Goal: Task Accomplishment & Management: Complete application form

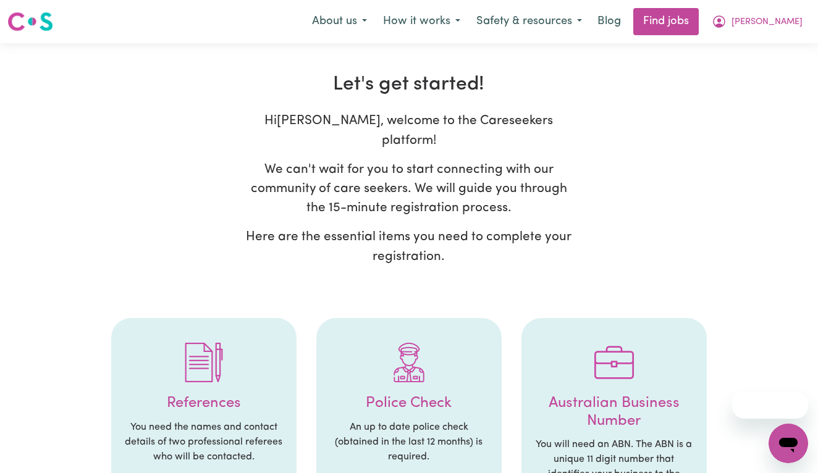
click at [784, 23] on span "[PERSON_NAME]" at bounding box center [766, 22] width 71 height 14
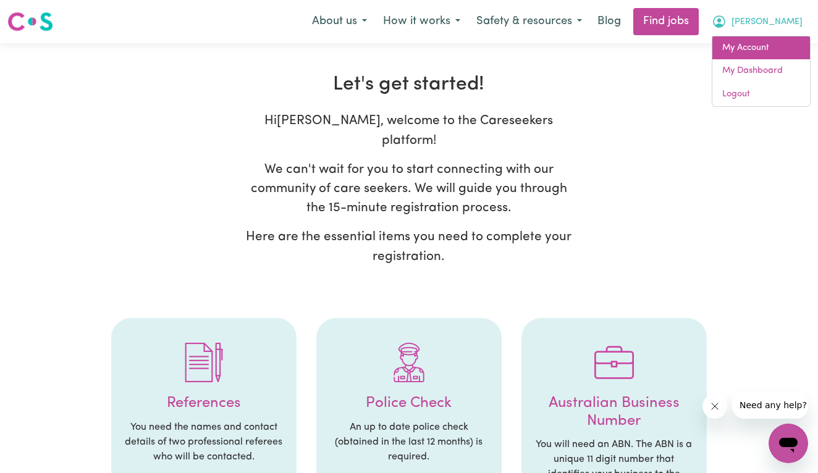
click at [748, 55] on link "My Account" at bounding box center [761, 47] width 98 height 23
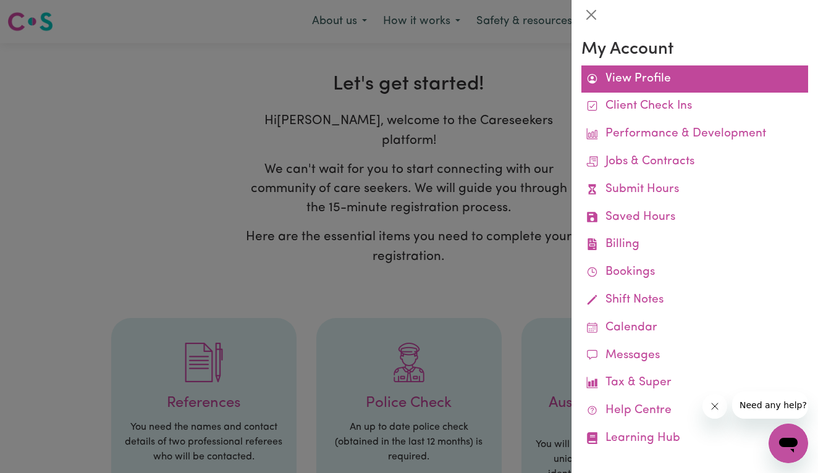
click at [636, 80] on link "View Profile" at bounding box center [694, 79] width 227 height 28
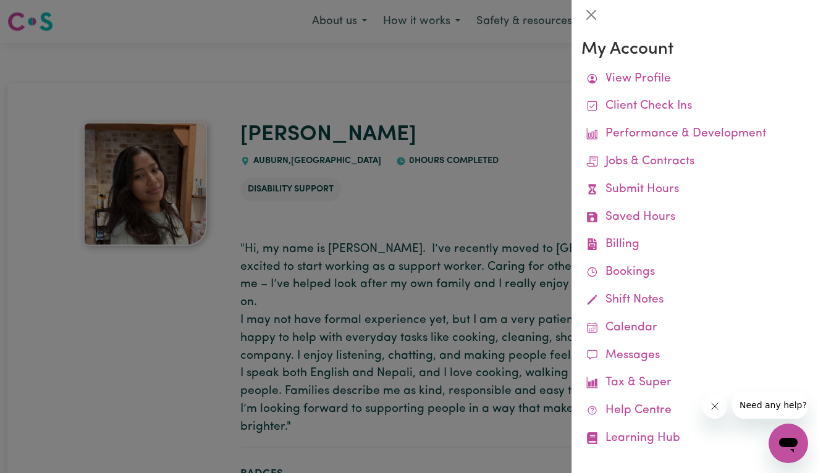
click at [497, 191] on div at bounding box center [409, 236] width 818 height 473
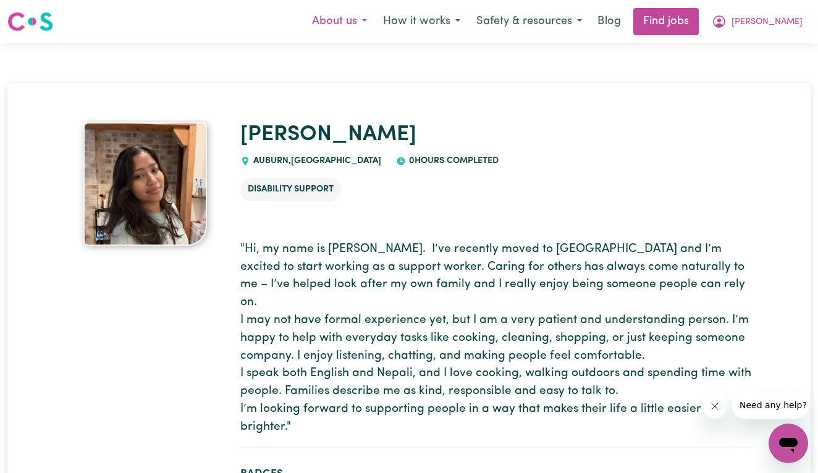
click at [374, 29] on button "About us" at bounding box center [339, 22] width 71 height 26
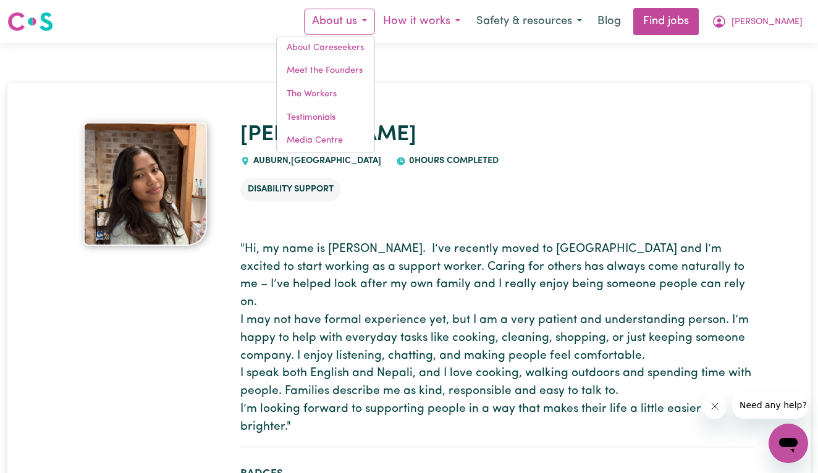
click at [447, 22] on button "How it works" at bounding box center [421, 22] width 93 height 26
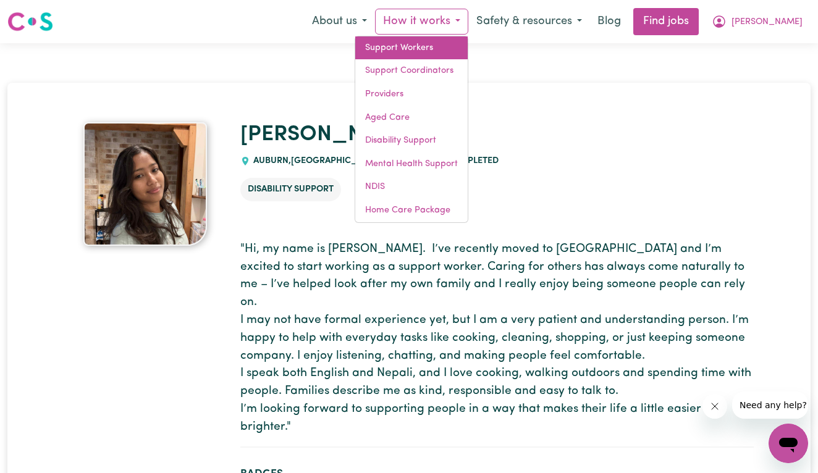
click at [468, 48] on link "Support Workers" at bounding box center [411, 47] width 112 height 23
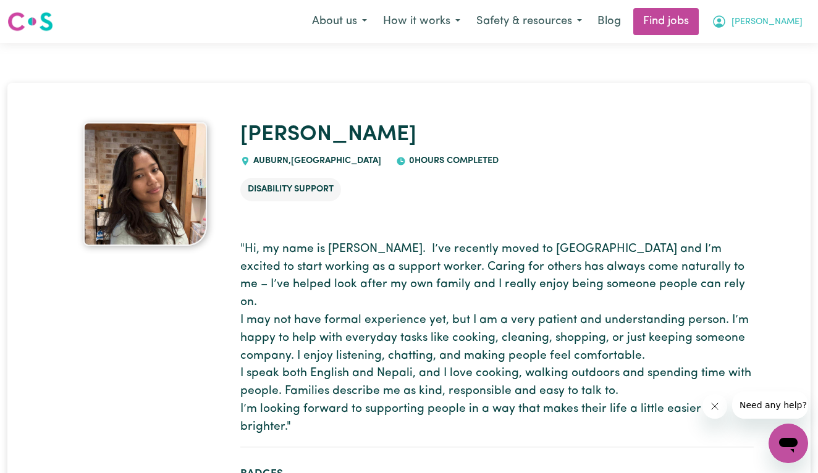
click at [777, 31] on button "[PERSON_NAME]" at bounding box center [757, 22] width 107 height 26
click at [760, 57] on link "My Account" at bounding box center [761, 47] width 98 height 23
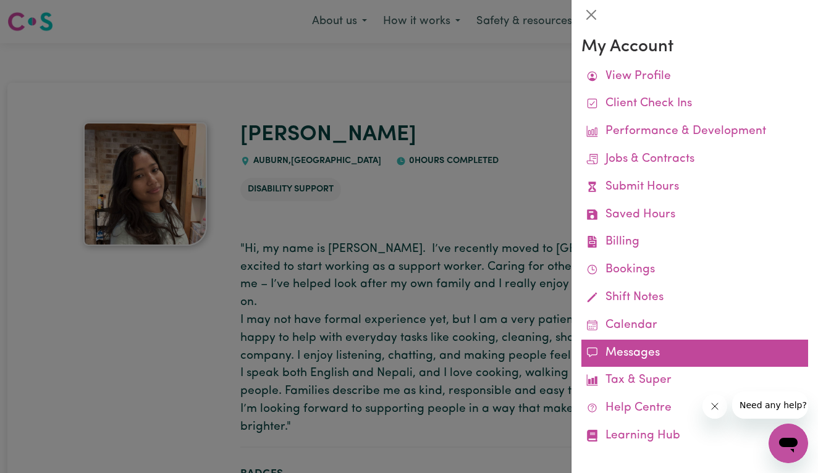
scroll to position [2, 0]
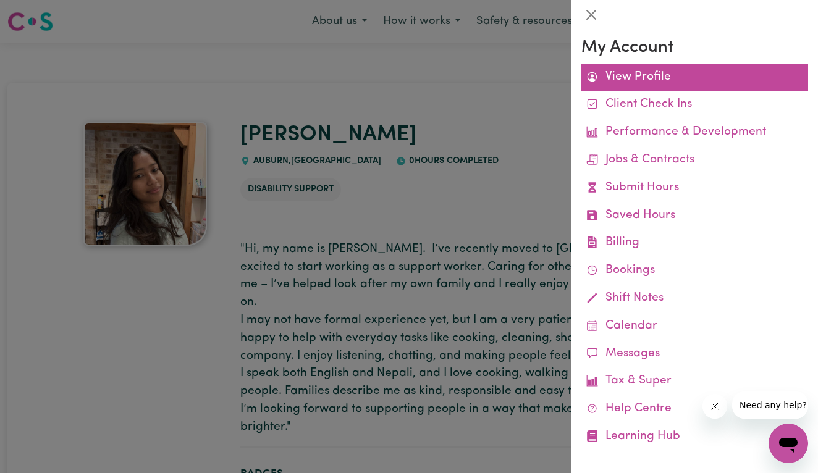
click at [664, 77] on link "View Profile" at bounding box center [694, 78] width 227 height 28
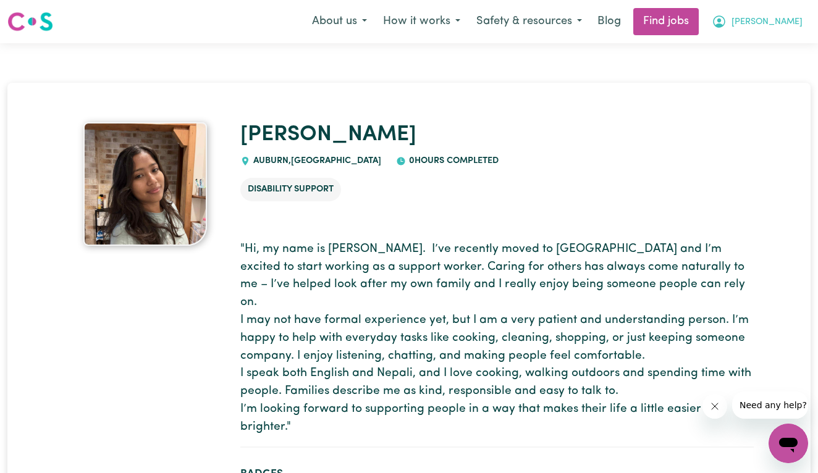
scroll to position [0, 0]
click at [772, 31] on button "[PERSON_NAME]" at bounding box center [757, 22] width 107 height 26
click at [759, 36] on link "My Account" at bounding box center [761, 47] width 98 height 23
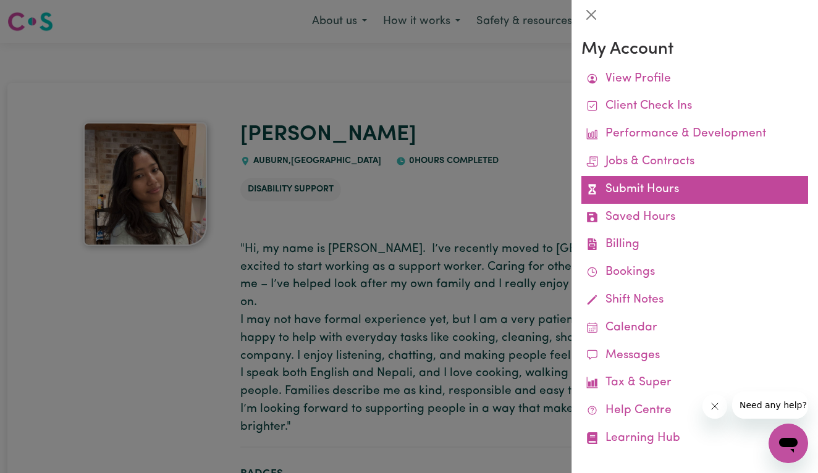
scroll to position [2, 0]
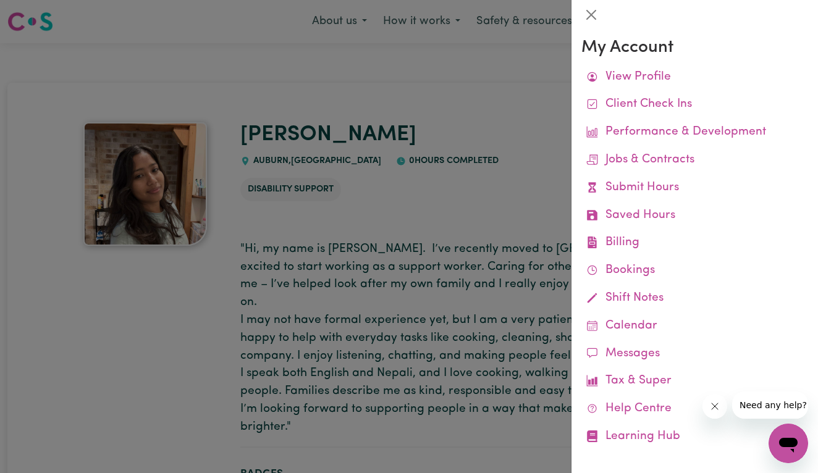
click at [539, 204] on div at bounding box center [409, 236] width 818 height 473
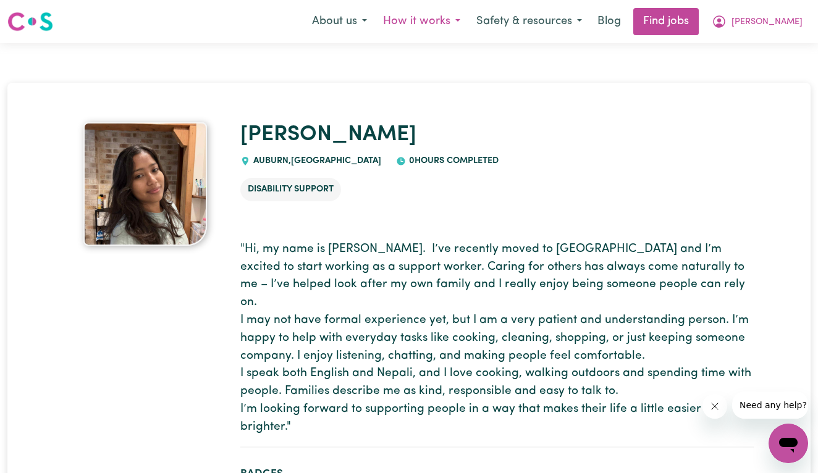
click at [461, 19] on button "How it works" at bounding box center [421, 22] width 93 height 26
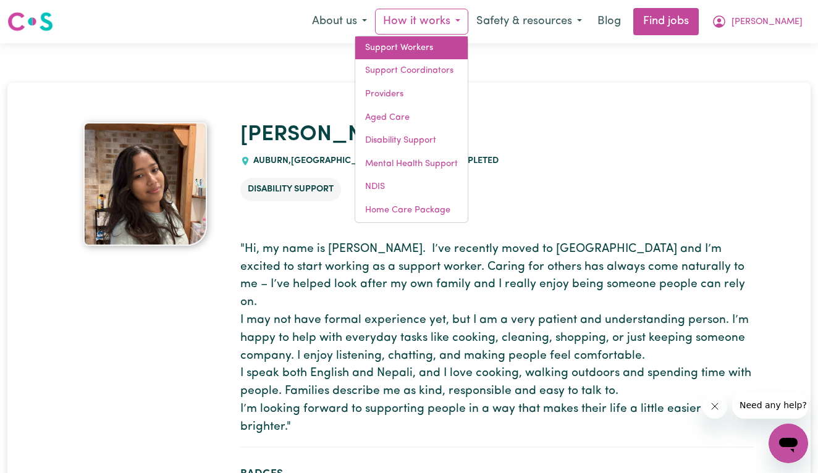
click at [463, 56] on link "Support Workers" at bounding box center [411, 47] width 112 height 23
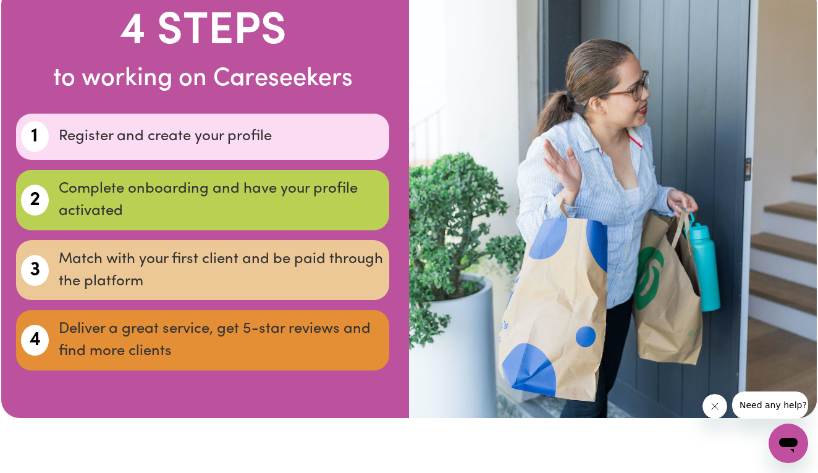
scroll to position [4457, 0]
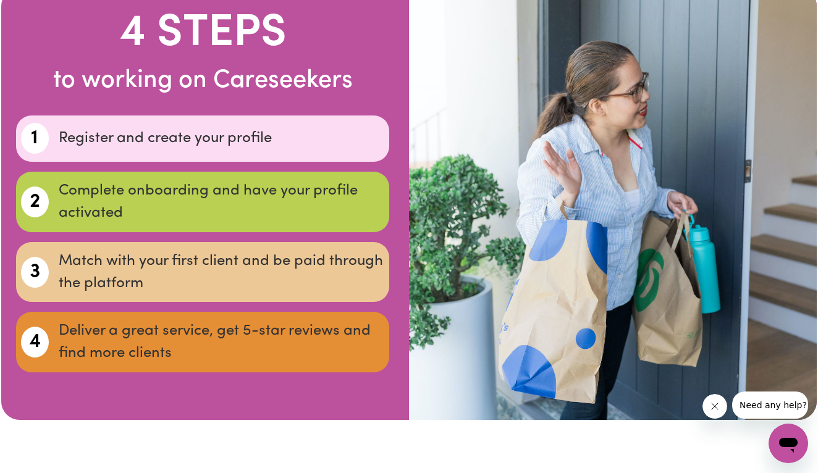
click at [245, 180] on p "Complete onboarding and have your profile activated" at bounding box center [222, 202] width 326 height 44
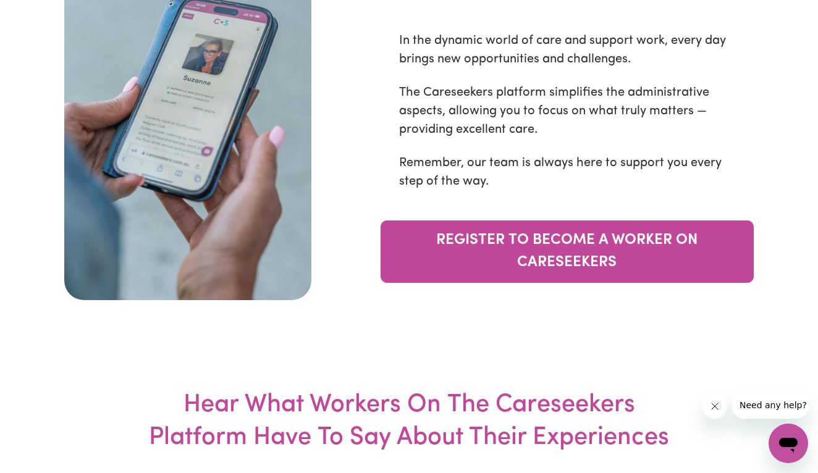
scroll to position [4998, 0]
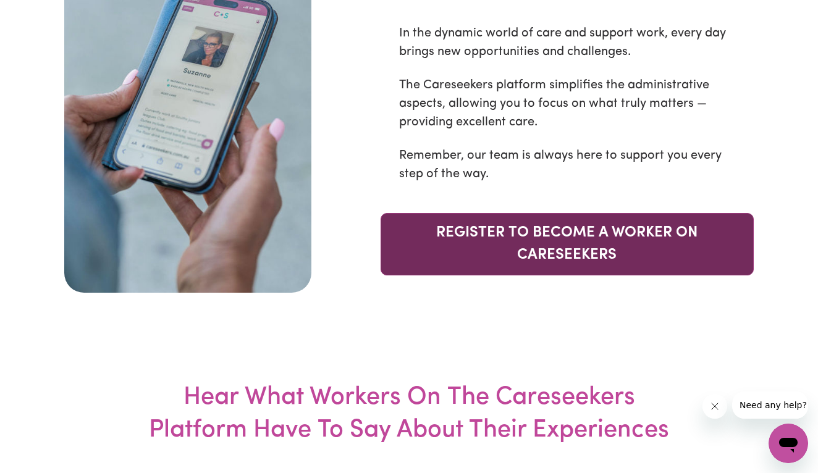
click at [418, 221] on link "REGISTER TO BECOME A WORKER ON CARESEEKERS" at bounding box center [566, 244] width 373 height 62
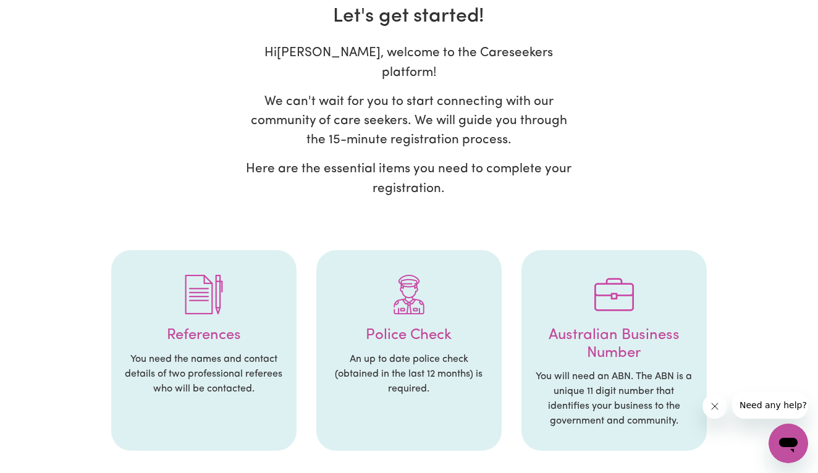
scroll to position [69, 0]
click at [242, 327] on li "References You need the names and contact details of two professional referees …" at bounding box center [203, 350] width 185 height 201
click at [327, 328] on li "Police Check An up to date police check (obtained in the last 12 months) is req…" at bounding box center [408, 350] width 185 height 201
click at [350, 328] on li "Police Check An up to date police check (obtained in the last 12 months) is req…" at bounding box center [408, 350] width 185 height 201
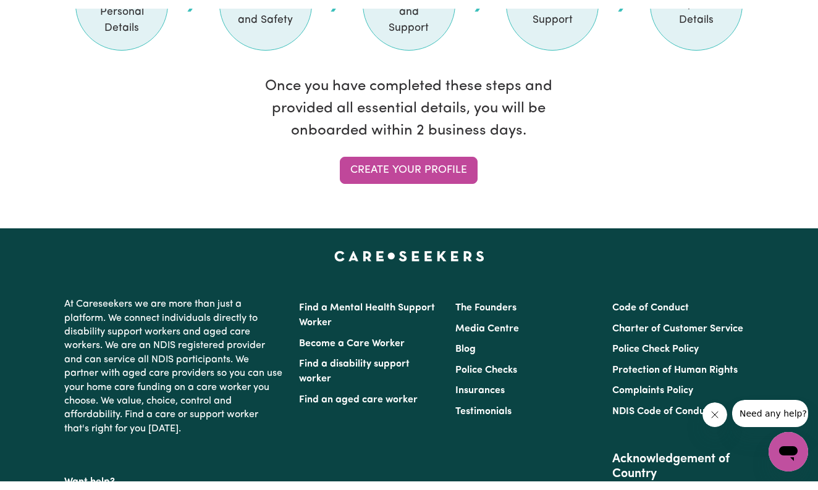
scroll to position [1174, 0]
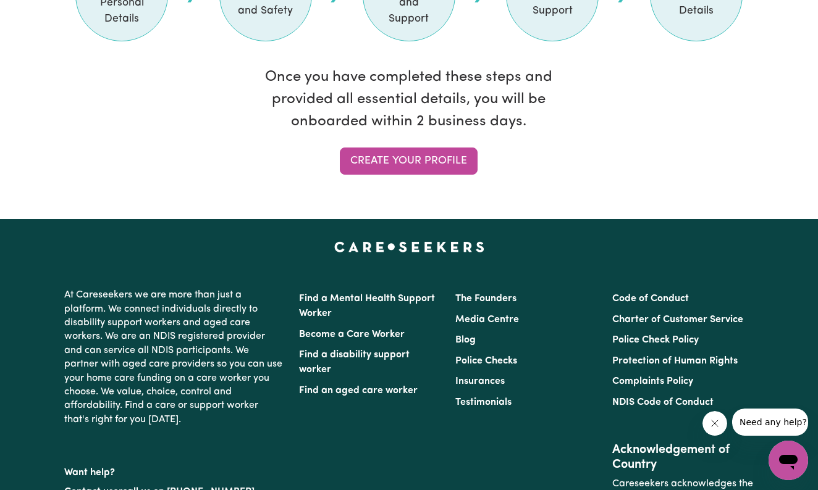
click at [108, 23] on div "1 Your Personal Details 2 Referees and Safety 3 Experience and Support 4 Other …" at bounding box center [408, 0] width 681 height 103
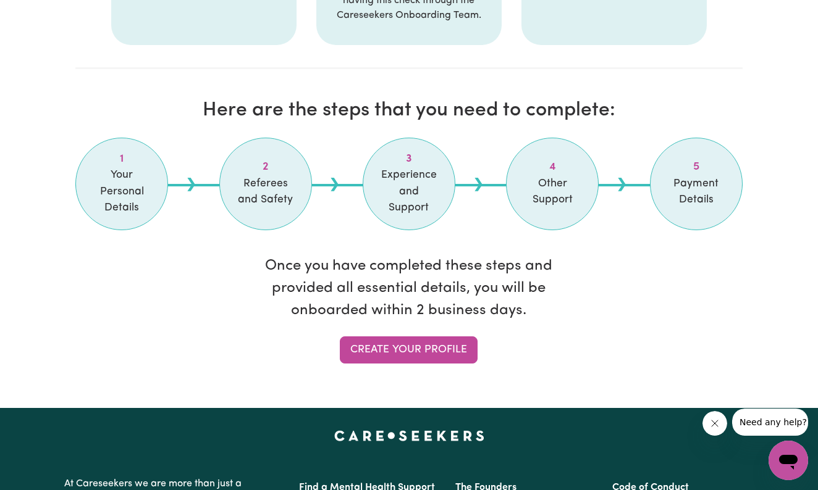
scroll to position [998, 0]
